Goal: Task Accomplishment & Management: Use online tool/utility

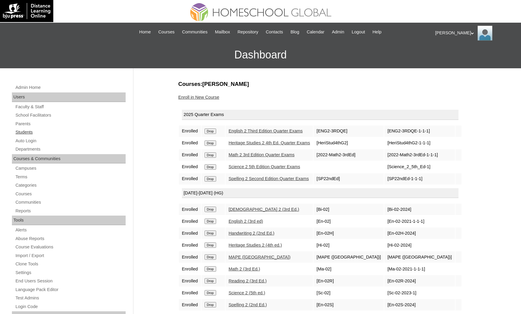
scroll to position [45, 0]
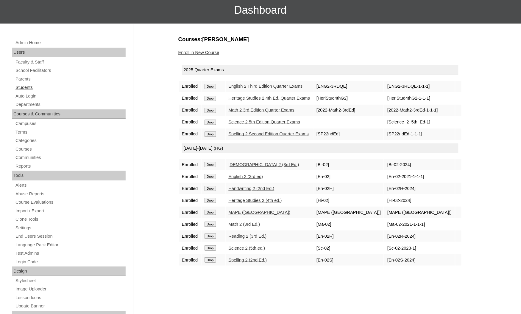
click at [21, 85] on link "Students" at bounding box center [70, 87] width 111 height 7
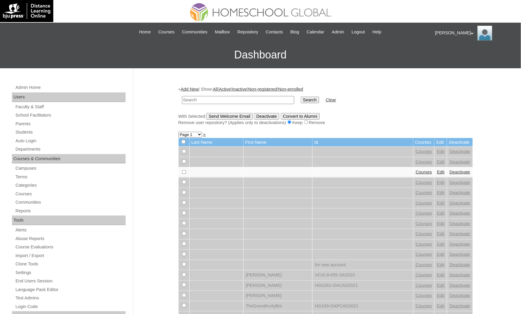
click at [228, 96] on input "text" at bounding box center [238, 100] width 112 height 8
type input "hugo charles"
click at [301, 96] on input "Search" at bounding box center [310, 99] width 18 height 7
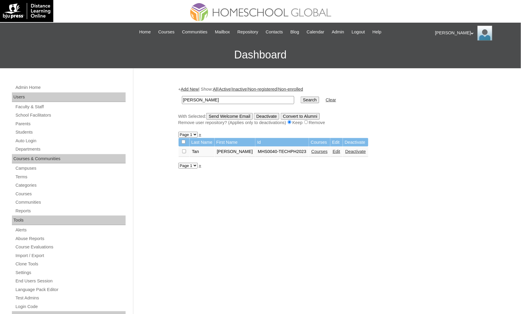
click at [311, 149] on link "Courses" at bounding box center [319, 151] width 16 height 5
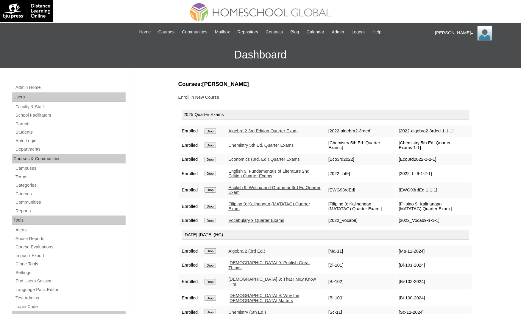
drag, startPoint x: 251, startPoint y: 83, endPoint x: 202, endPoint y: 73, distance: 49.8
click at [202, 73] on div "Admin Home Users Faculty & Staff School Facilitators Parents Students Auto Logi…" at bounding box center [260, 273] width 521 height 411
copy h3 "Tan Hugo Charles"
click at [32, 131] on link "Students" at bounding box center [70, 131] width 111 height 7
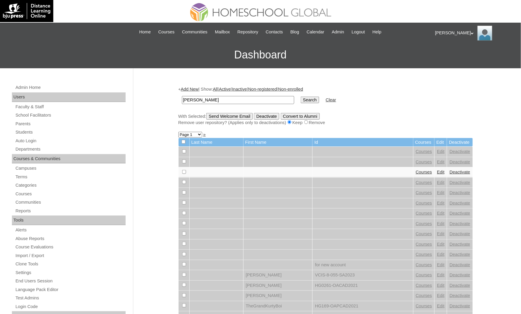
type input "[PERSON_NAME]"
click at [301, 96] on input "Search" at bounding box center [310, 99] width 18 height 7
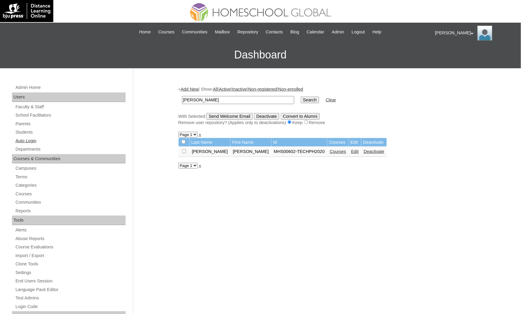
click at [36, 137] on link "Auto Login" at bounding box center [70, 140] width 111 height 7
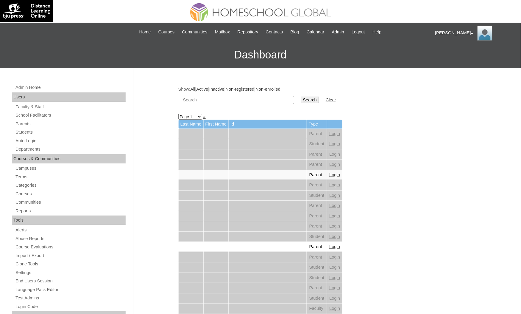
click at [205, 96] on input "text" at bounding box center [238, 100] width 112 height 8
paste input "[PERSON_NAME]"
type input "[PERSON_NAME]"
click at [301, 96] on input "Search" at bounding box center [310, 99] width 18 height 7
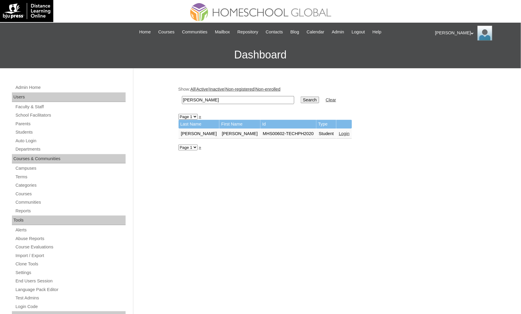
click at [339, 133] on link "Login" at bounding box center [344, 133] width 11 height 5
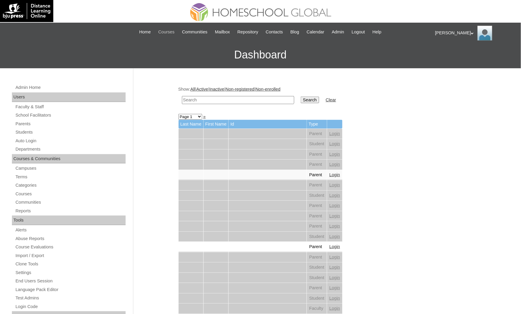
click at [165, 33] on span "Courses" at bounding box center [166, 32] width 16 height 7
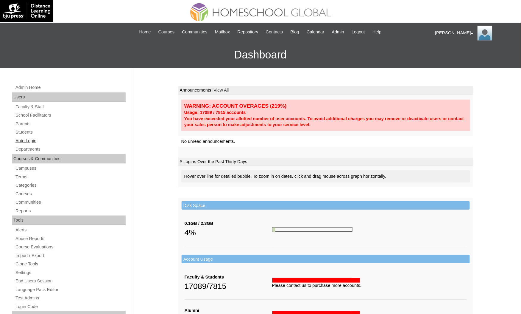
click at [25, 138] on link "Auto Login" at bounding box center [70, 140] width 111 height 7
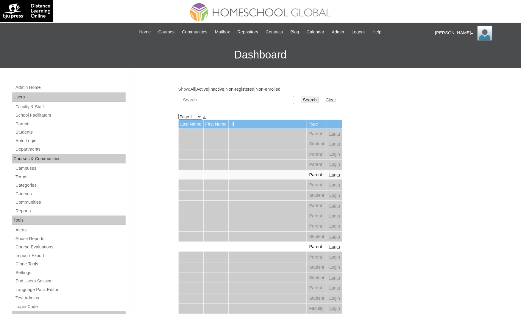
click at [189, 98] on input "text" at bounding box center [238, 100] width 112 height 8
paste input "Ricia Millana"
type input "Ricia Millana"
click at [301, 96] on input "Search" at bounding box center [310, 99] width 18 height 7
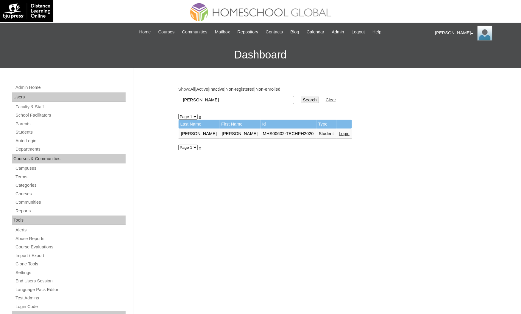
click at [339, 131] on link "Login" at bounding box center [344, 133] width 11 height 5
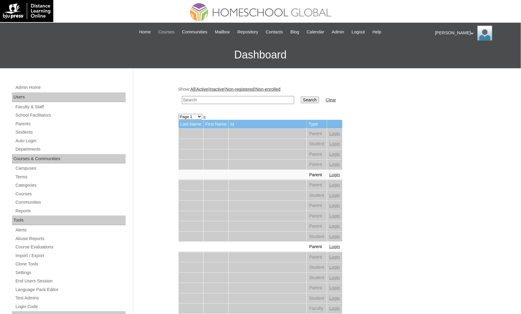
click at [161, 31] on span "Courses" at bounding box center [166, 32] width 16 height 7
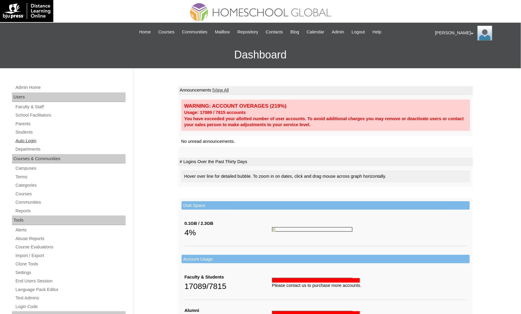
click at [40, 139] on link "Auto Login" at bounding box center [70, 140] width 111 height 7
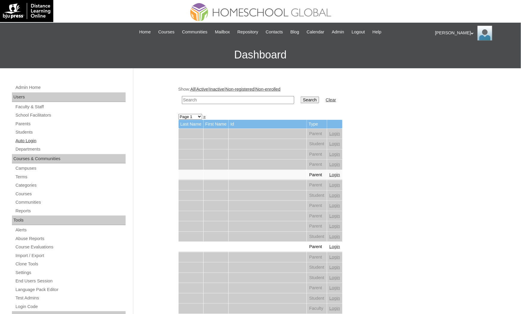
click at [71, 139] on link "Auto Login" at bounding box center [70, 140] width 111 height 7
drag, startPoint x: 0, startPoint y: 0, endPoint x: 203, endPoint y: 98, distance: 225.9
click at [203, 98] on input "text" at bounding box center [238, 100] width 112 height 8
paste input "MHP00494-TECHPH2020"
type input "MHP00494-TECHPH2020"
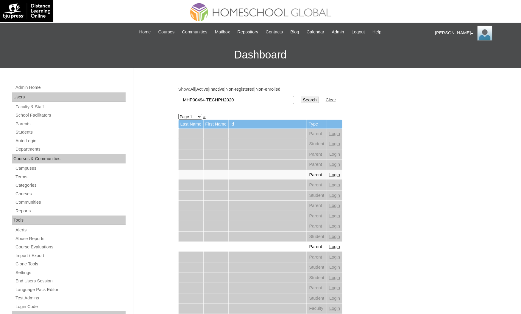
click at [301, 96] on input "Search" at bounding box center [310, 99] width 18 height 7
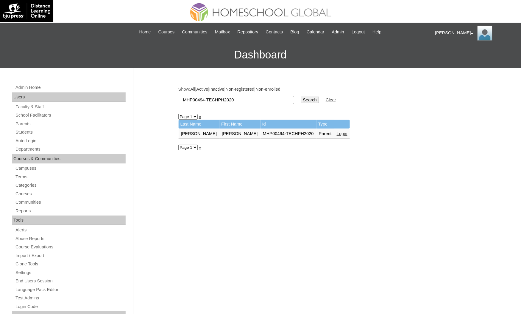
click at [337, 131] on link "Login" at bounding box center [342, 133] width 11 height 5
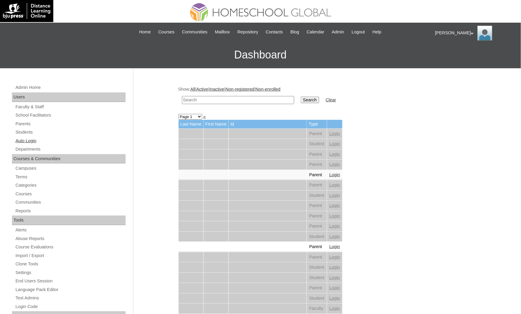
click at [54, 137] on link "Auto Login" at bounding box center [70, 140] width 111 height 7
drag, startPoint x: 0, startPoint y: 0, endPoint x: 190, endPoint y: 99, distance: 214.0
click at [190, 99] on input "text" at bounding box center [238, 100] width 112 height 8
type input "Hugo Charles"
click at [301, 99] on input "Search" at bounding box center [310, 99] width 18 height 7
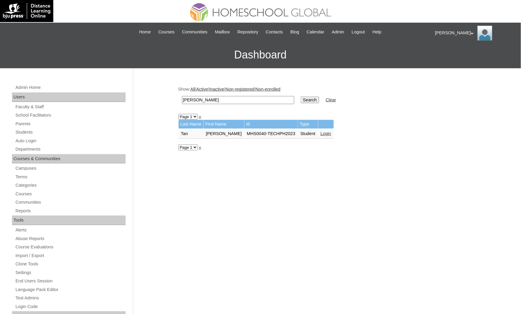
click at [321, 131] on link "Login" at bounding box center [326, 133] width 11 height 5
